Goal: Check status: Check status

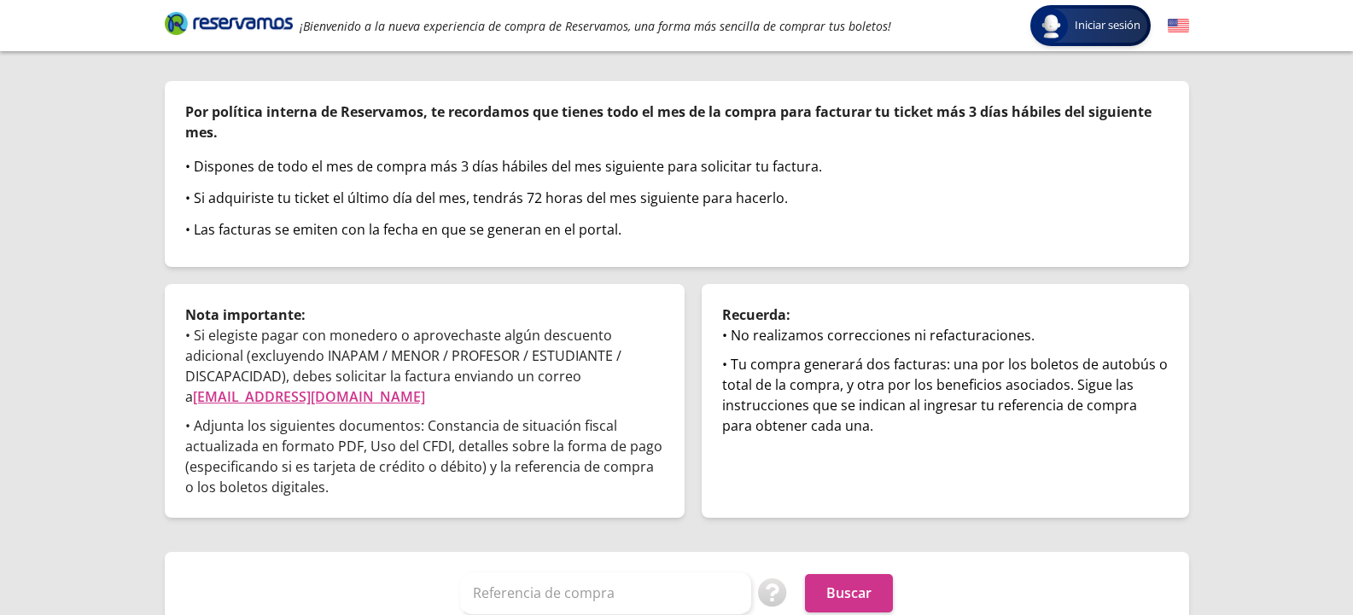
scroll to position [125, 0]
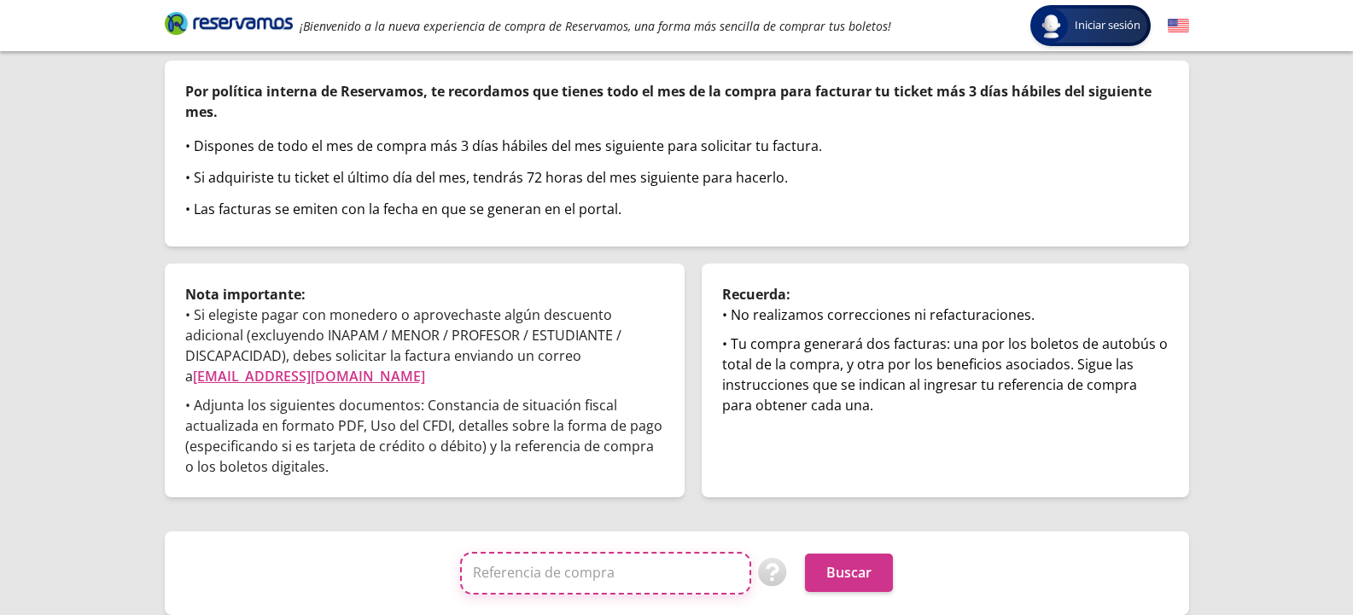
click at [536, 577] on input "Referencia de compra" at bounding box center [605, 573] width 291 height 43
type input "251151822264"
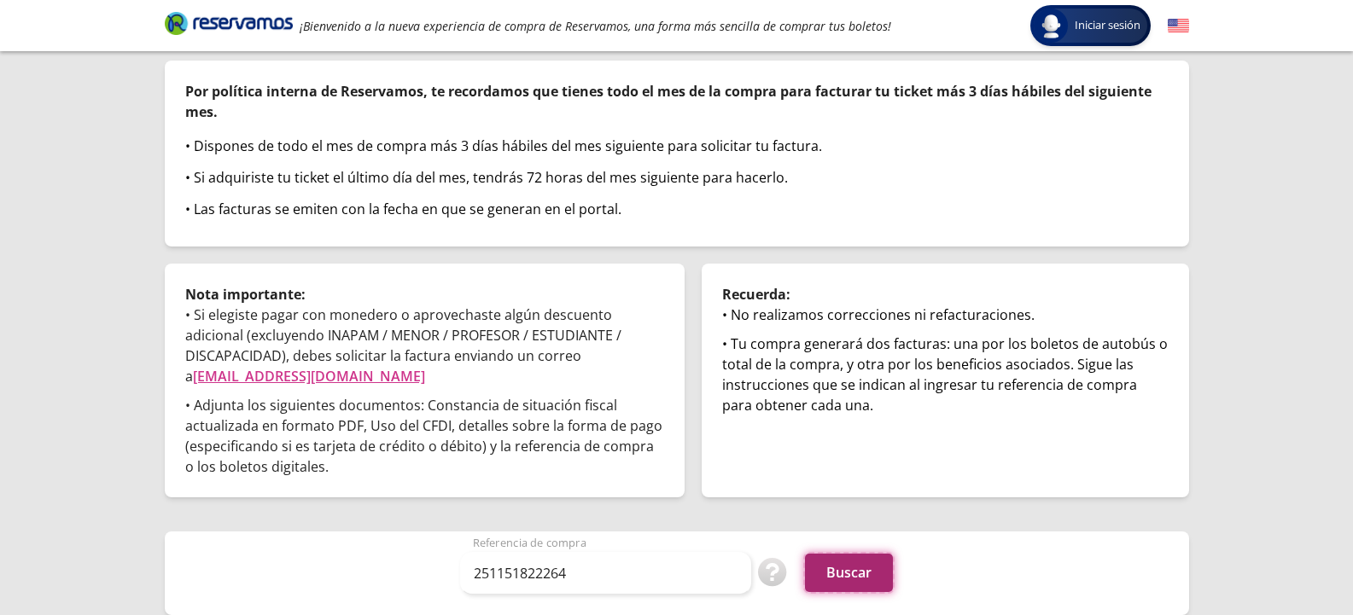
click at [854, 572] on button "Buscar" at bounding box center [849, 573] width 88 height 38
